Goal: Information Seeking & Learning: Learn about a topic

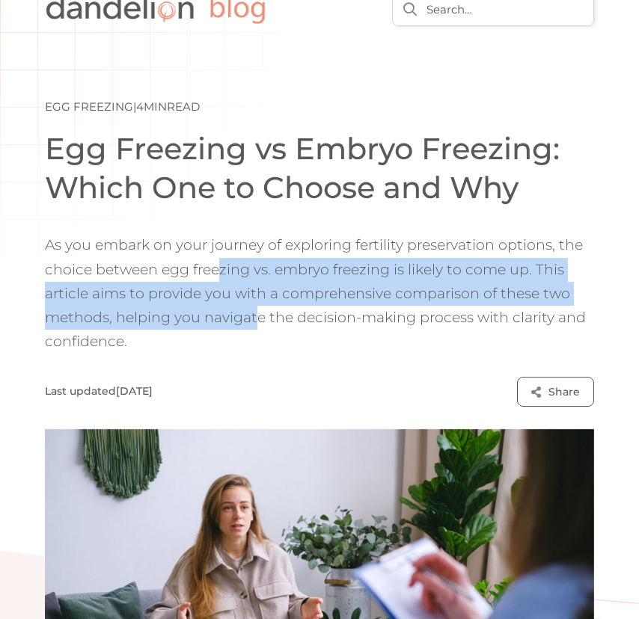
drag, startPoint x: 217, startPoint y: 271, endPoint x: 256, endPoint y: 328, distance: 69.5
click at [256, 328] on p "As you embark on your journey of exploring fertility preservation options, the …" at bounding box center [319, 293] width 549 height 120
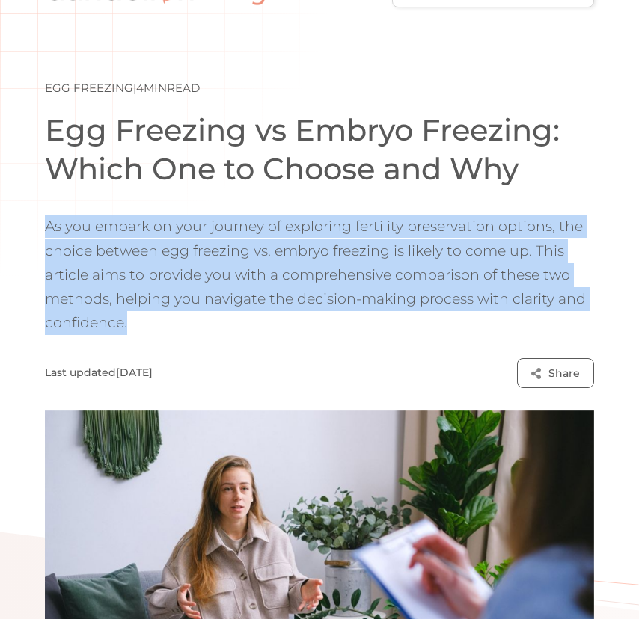
drag, startPoint x: 252, startPoint y: 328, endPoint x: 280, endPoint y: 209, distance: 121.5
click at [280, 209] on aside "Egg Freezing | 4 min read Egg Freezing vs Embryo Freezing: Which One to Choose …" at bounding box center [319, 404] width 549 height 753
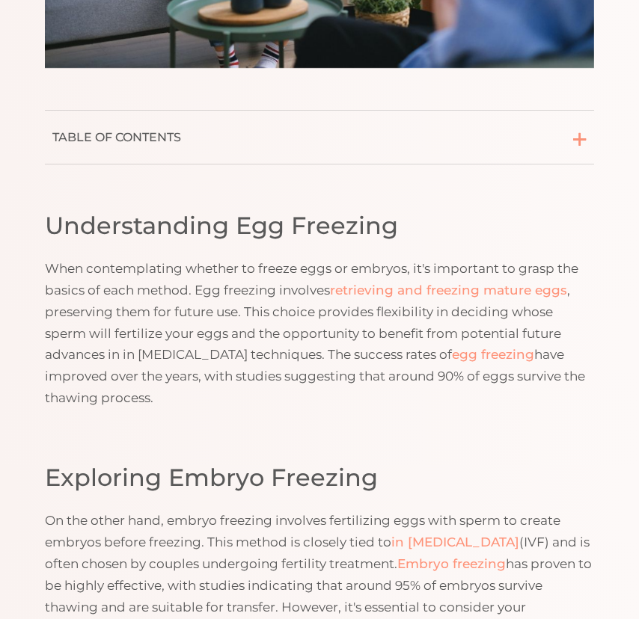
scroll to position [773, 0]
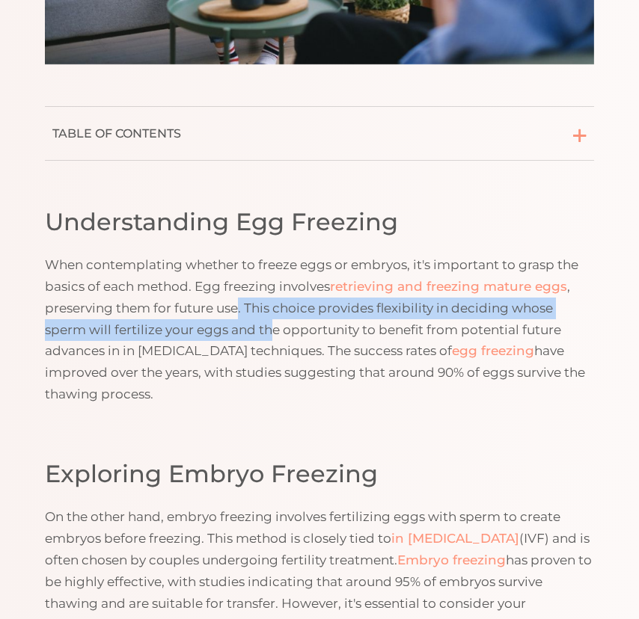
drag, startPoint x: 240, startPoint y: 310, endPoint x: 274, endPoint y: 338, distance: 44.6
click at [274, 338] on p "When contemplating whether to freeze eggs or embryos, it's important to grasp t…" at bounding box center [319, 329] width 549 height 151
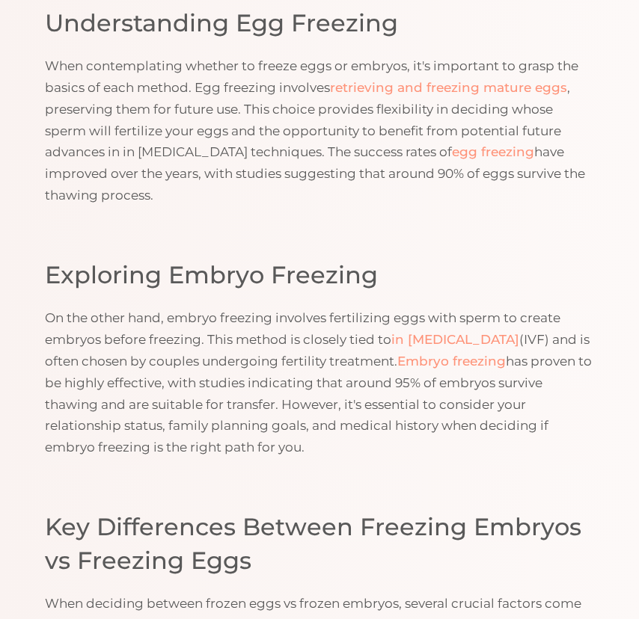
scroll to position [997, 0]
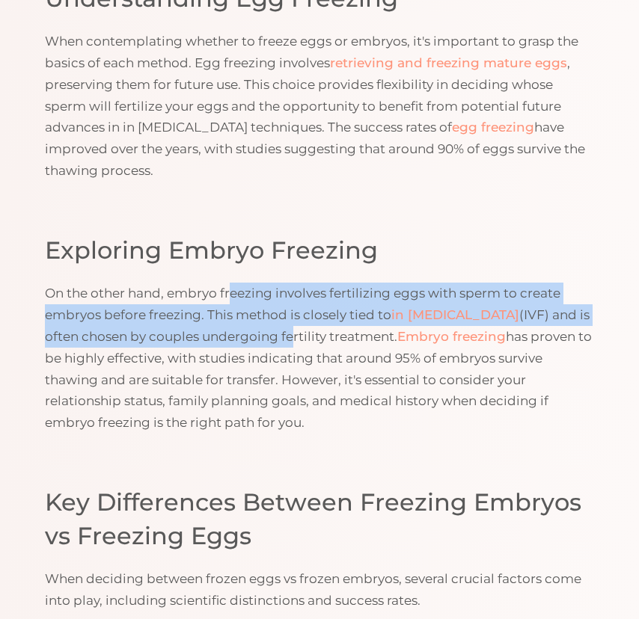
drag, startPoint x: 231, startPoint y: 292, endPoint x: 287, endPoint y: 327, distance: 65.8
click at [287, 327] on p "On the other hand, embryo freezing involves fertilizing eggs with sperm to crea…" at bounding box center [319, 358] width 549 height 151
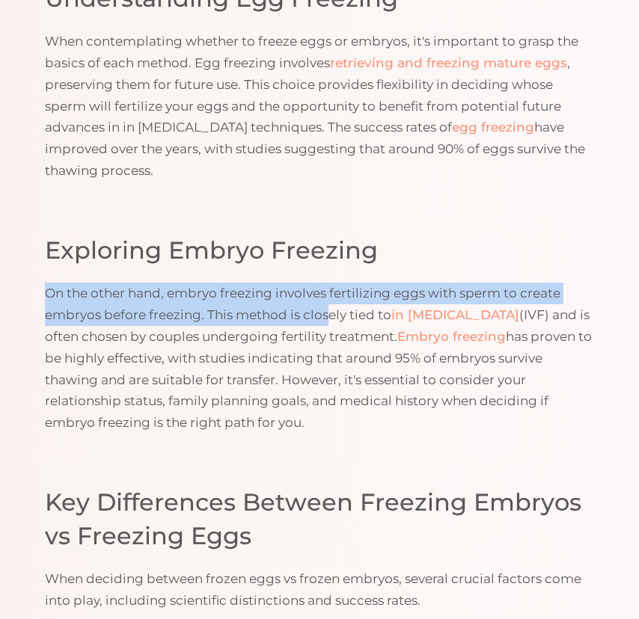
drag, startPoint x: 325, startPoint y: 319, endPoint x: 305, endPoint y: 283, distance: 40.8
click at [305, 283] on p "On the other hand, embryo freezing involves fertilizing eggs with sperm to crea…" at bounding box center [319, 358] width 549 height 151
drag, startPoint x: 285, startPoint y: 283, endPoint x: 316, endPoint y: 310, distance: 41.4
click at [316, 310] on p "On the other hand, embryo freezing involves fertilizing eggs with sperm to crea…" at bounding box center [319, 358] width 549 height 151
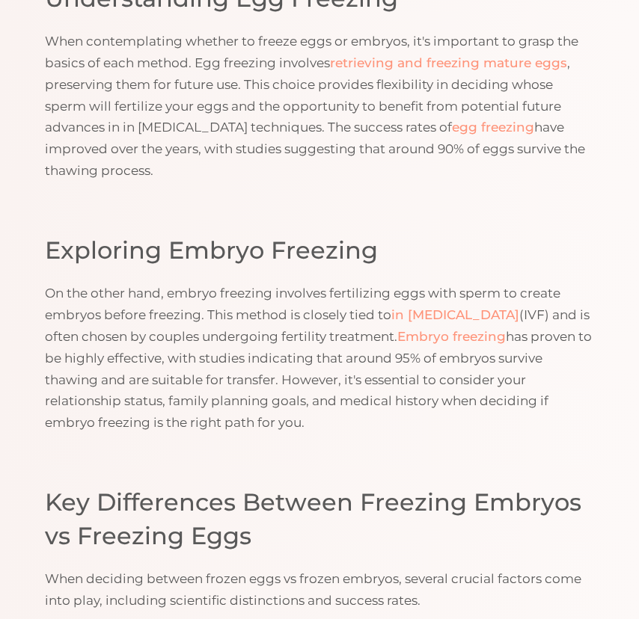
click at [316, 310] on p "On the other hand, embryo freezing involves fertilizing eggs with sperm to crea…" at bounding box center [319, 358] width 549 height 151
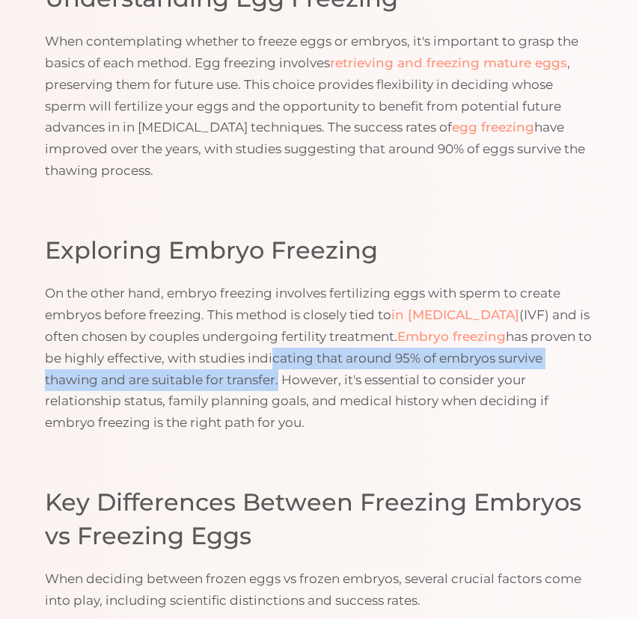
drag, startPoint x: 283, startPoint y: 357, endPoint x: 274, endPoint y: 378, distance: 23.2
click at [274, 378] on p "On the other hand, embryo freezing involves fertilizing eggs with sperm to crea…" at bounding box center [319, 358] width 549 height 151
drag, startPoint x: 274, startPoint y: 381, endPoint x: 221, endPoint y: 349, distance: 62.5
click at [221, 349] on p "On the other hand, embryo freezing involves fertilizing eggs with sperm to crea…" at bounding box center [319, 358] width 549 height 151
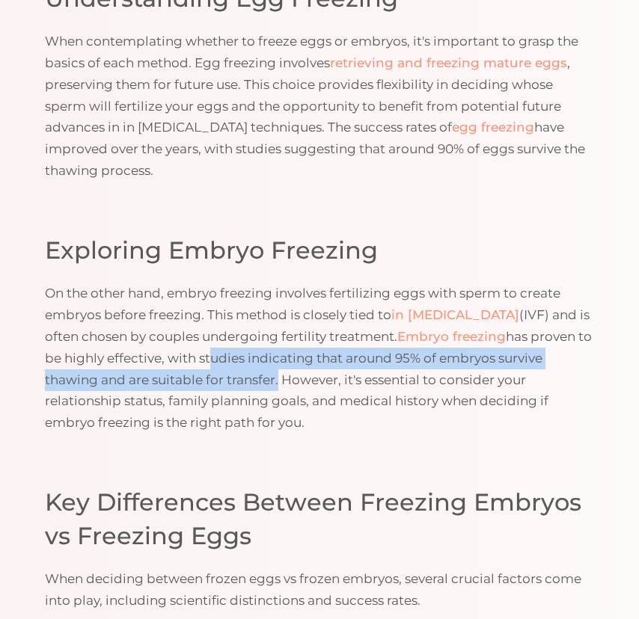
click at [221, 349] on p "On the other hand, embryo freezing involves fertilizing eggs with sperm to crea…" at bounding box center [319, 358] width 549 height 151
drag, startPoint x: 206, startPoint y: 352, endPoint x: 269, endPoint y: 385, distance: 70.9
click at [269, 385] on p "On the other hand, embryo freezing involves fertilizing eggs with sperm to crea…" at bounding box center [319, 358] width 549 height 151
drag, startPoint x: 274, startPoint y: 385, endPoint x: 184, endPoint y: 358, distance: 94.6
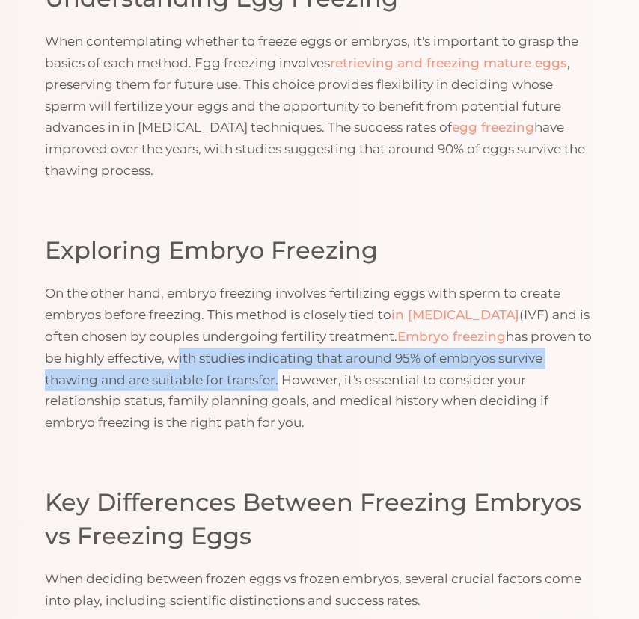
click at [184, 358] on p "On the other hand, embryo freezing involves fertilizing eggs with sperm to crea…" at bounding box center [319, 358] width 549 height 151
drag, startPoint x: 184, startPoint y: 358, endPoint x: 272, endPoint y: 378, distance: 90.5
click at [269, 378] on p "On the other hand, embryo freezing involves fertilizing eggs with sperm to crea…" at bounding box center [319, 358] width 549 height 151
click at [272, 378] on p "On the other hand, embryo freezing involves fertilizing eggs with sperm to crea…" at bounding box center [319, 358] width 549 height 151
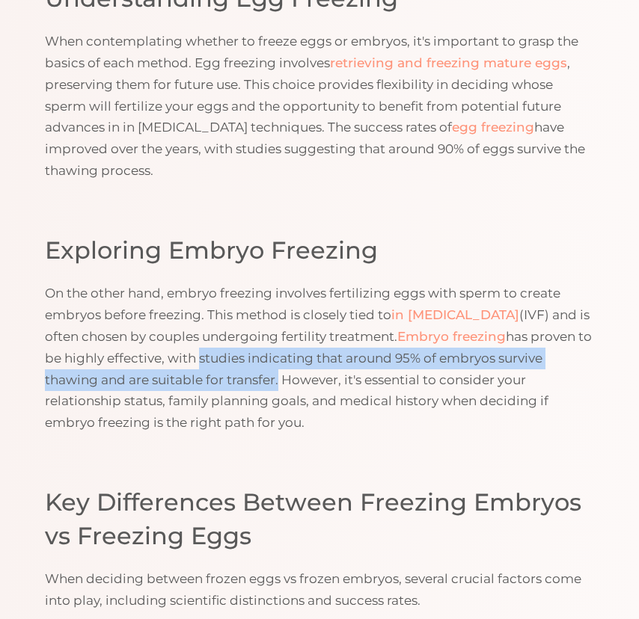
drag, startPoint x: 276, startPoint y: 379, endPoint x: 212, endPoint y: 358, distance: 67.9
click at [212, 358] on p "On the other hand, embryo freezing involves fertilizing eggs with sperm to crea…" at bounding box center [319, 358] width 549 height 151
drag, startPoint x: 218, startPoint y: 358, endPoint x: 291, endPoint y: 384, distance: 77.8
click at [291, 384] on p "On the other hand, embryo freezing involves fertilizing eggs with sperm to crea…" at bounding box center [319, 358] width 549 height 151
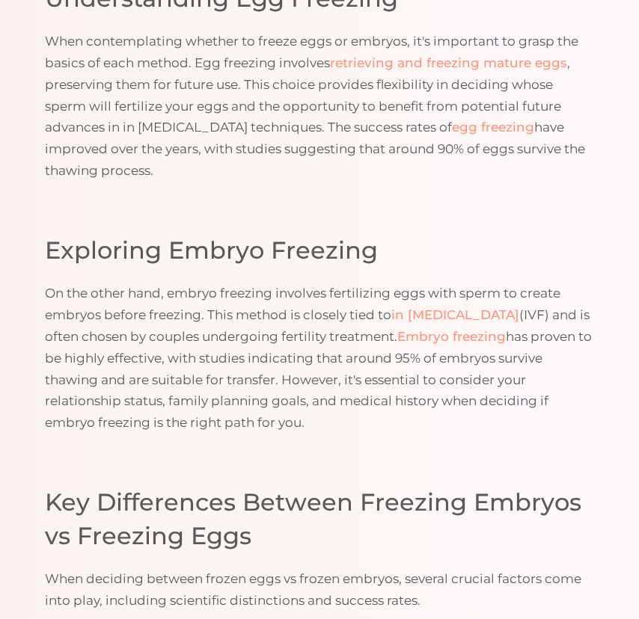
click at [284, 384] on p "On the other hand, embryo freezing involves fertilizing eggs with sperm to crea…" at bounding box center [319, 358] width 549 height 151
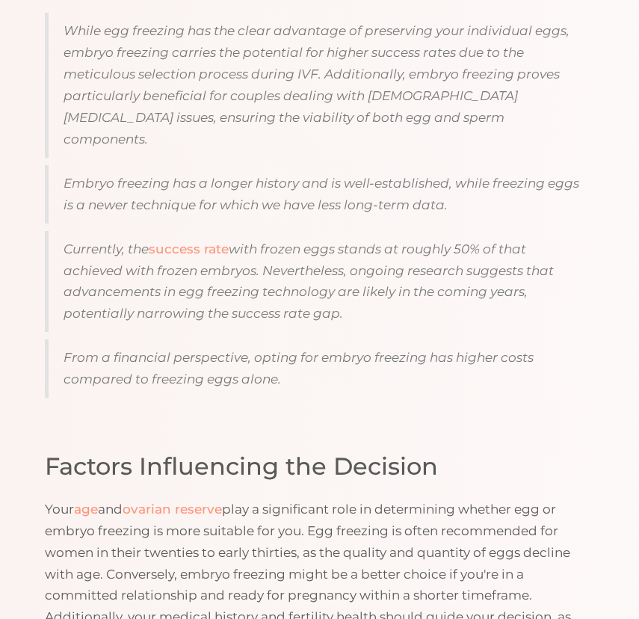
scroll to position [1616, 0]
